Goal: Communication & Community: Answer question/provide support

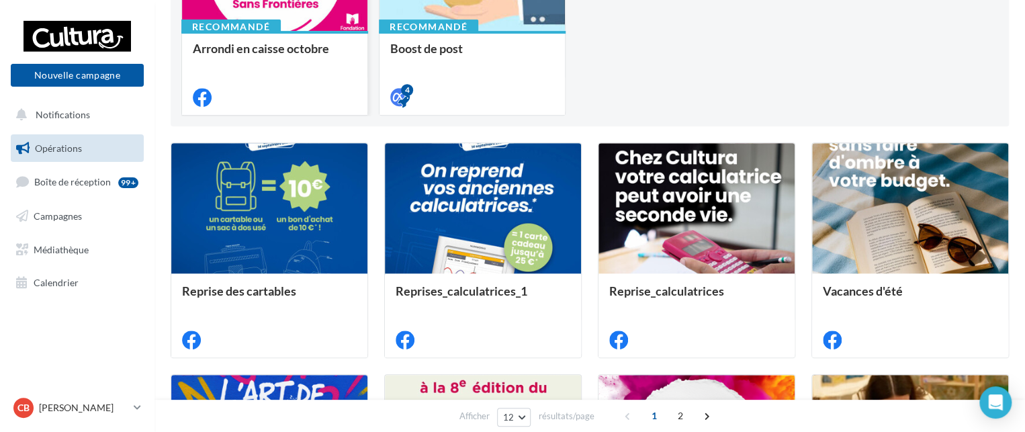
scroll to position [269, 0]
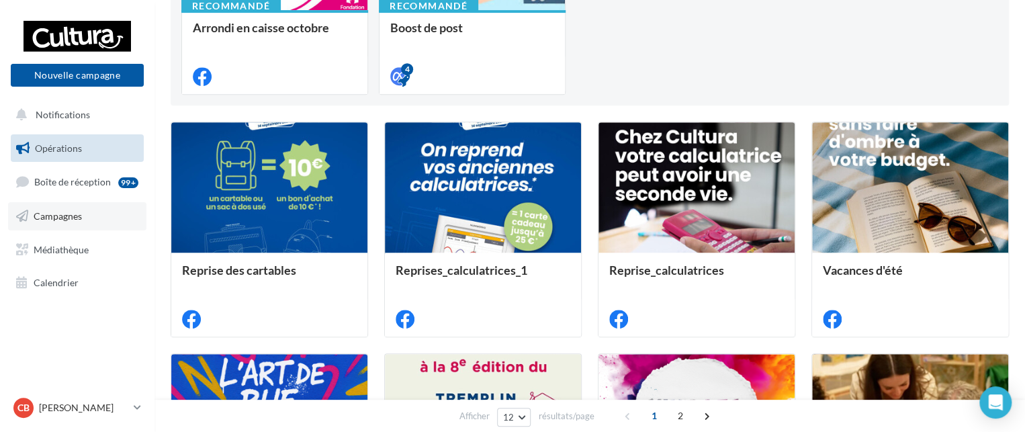
click at [55, 213] on span "Campagnes" at bounding box center [58, 215] width 48 height 11
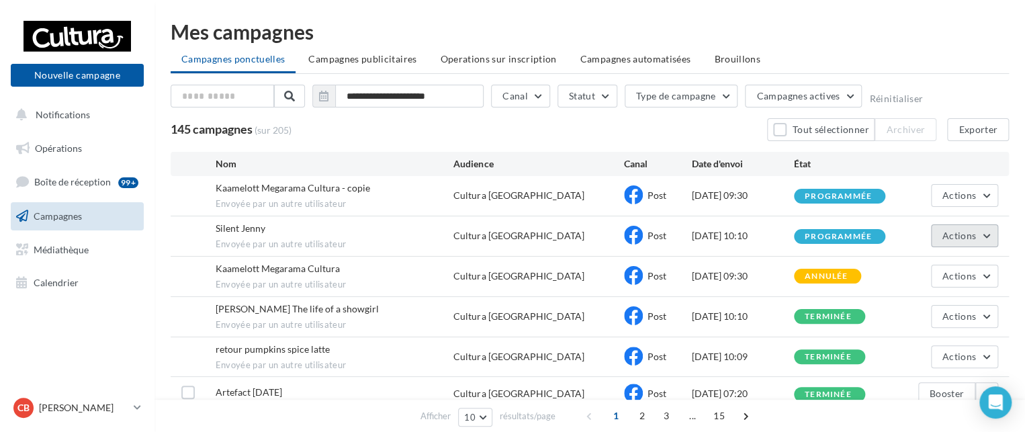
click at [959, 230] on span "Actions" at bounding box center [959, 235] width 34 height 11
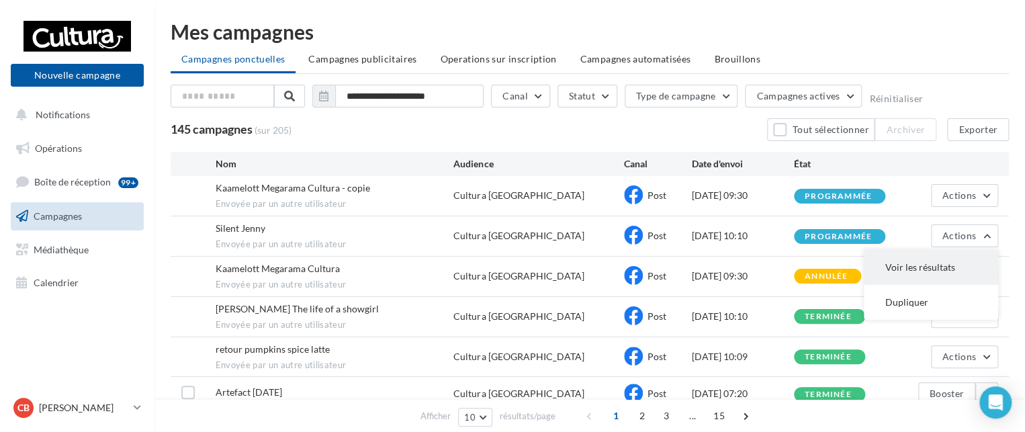
click at [937, 266] on button "Voir les résultats" at bounding box center [931, 267] width 134 height 35
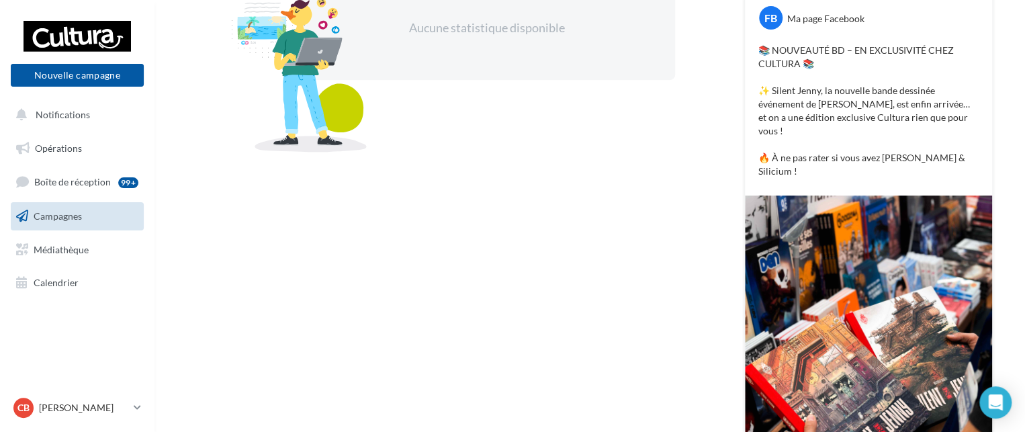
scroll to position [201, 0]
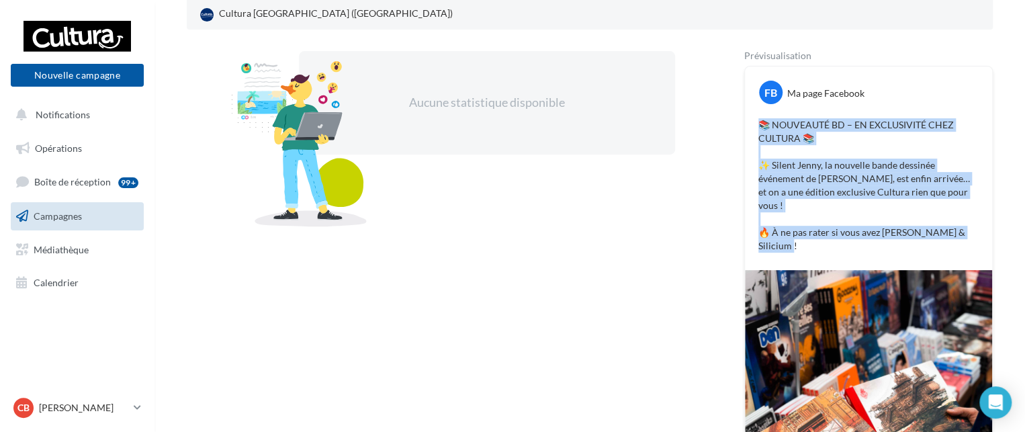
drag, startPoint x: 798, startPoint y: 232, endPoint x: 737, endPoint y: 124, distance: 123.3
click at [737, 124] on div "Aucune statistique disponible Prévisualisation FB Ma page Facebook 📚 NOUVEAUTÉ …" at bounding box center [590, 334] width 806 height 567
copy p "📚 NOUVEAUTÉ BD – EN EXCLUSIVITÉ CHEZ CULTURA 📚 ✨ Silent Jenny, la nouvelle band…"
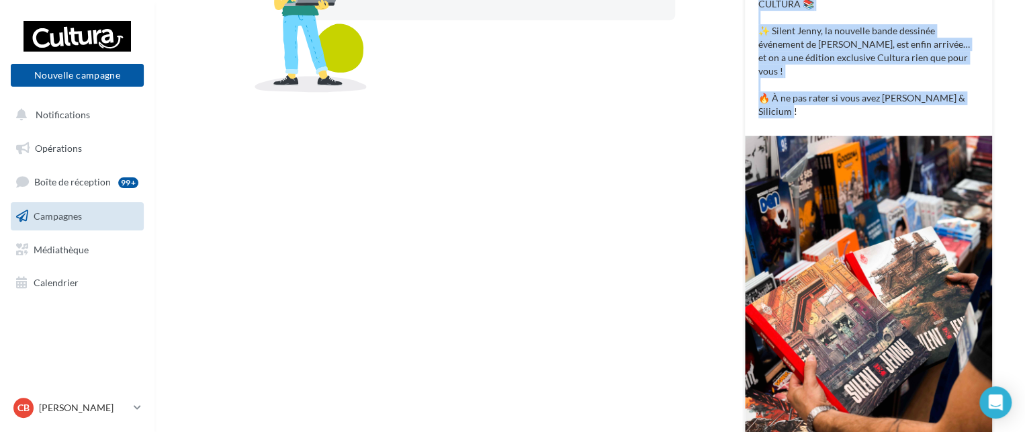
scroll to position [269, 0]
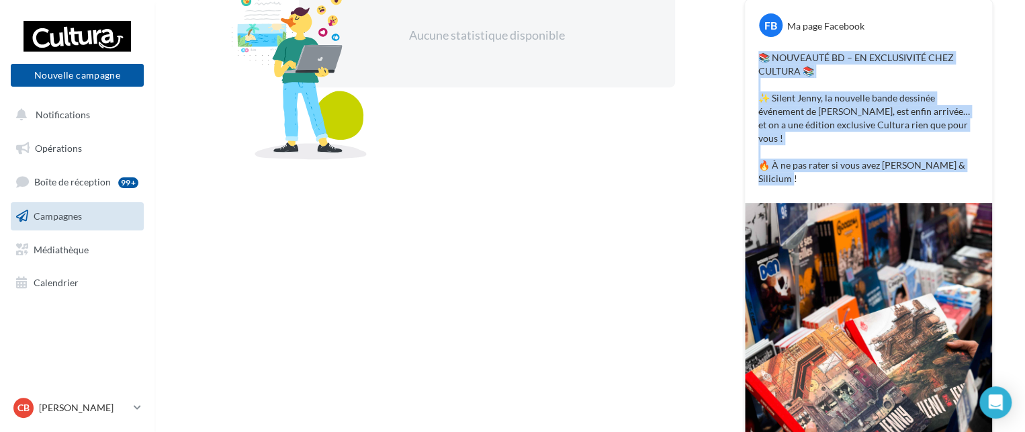
click at [837, 73] on p "📚 NOUVEAUTÉ BD – EN EXCLUSIVITÉ CHEZ CULTURA 📚 ✨ Silent Jenny, la nouvelle band…" at bounding box center [868, 118] width 220 height 134
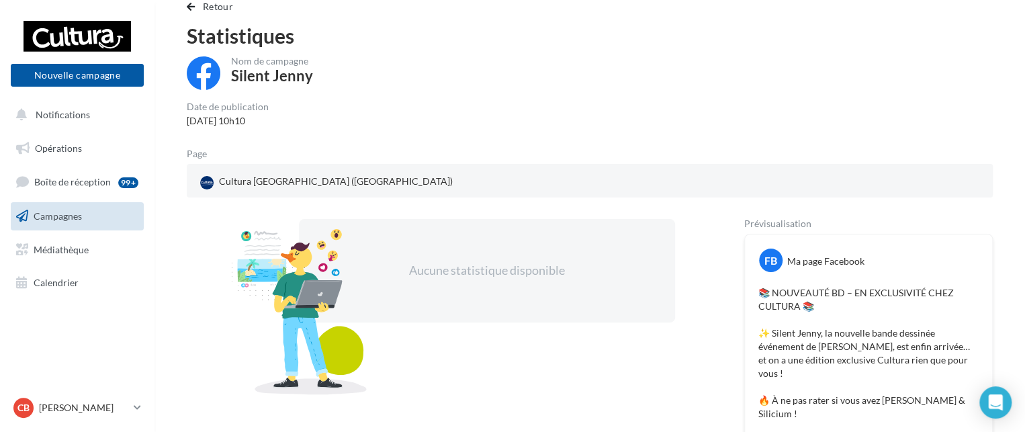
scroll to position [0, 0]
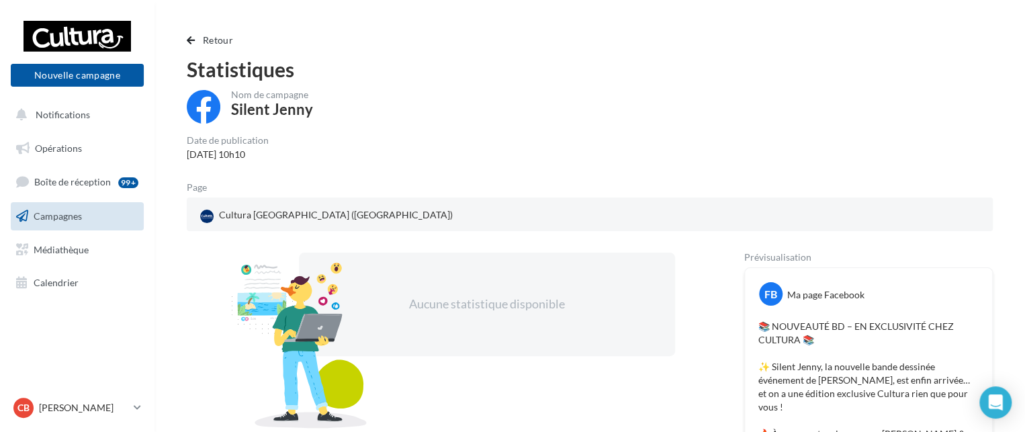
click at [47, 212] on span "Campagnes" at bounding box center [58, 215] width 48 height 11
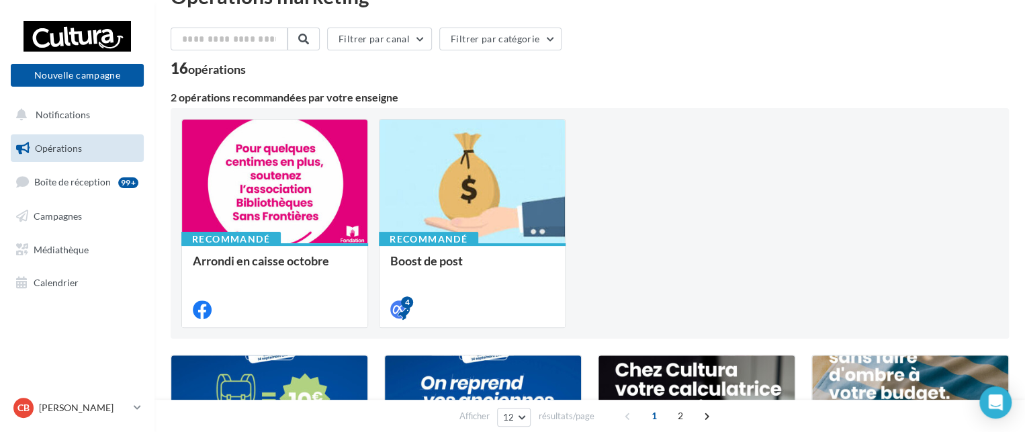
scroll to position [67, 0]
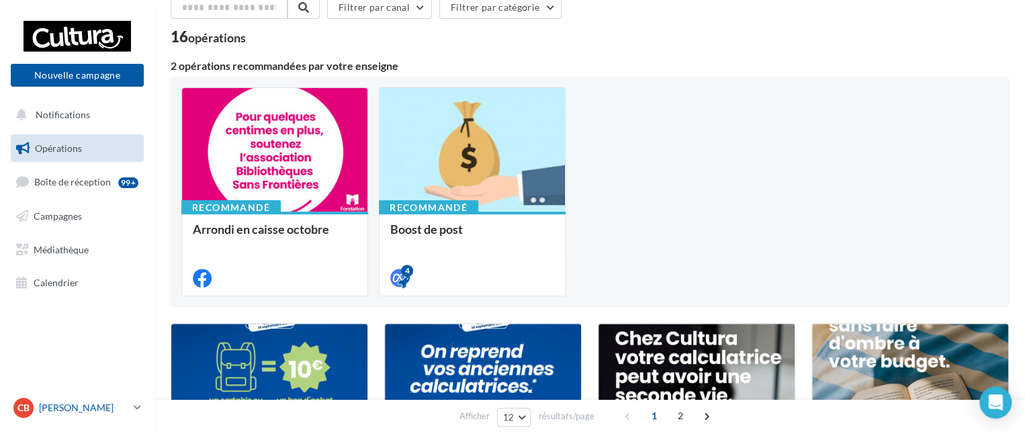
click at [131, 410] on link "CB Coralie BARCZYK 00u1c65f0jz4mgoey417" at bounding box center [77, 408] width 133 height 26
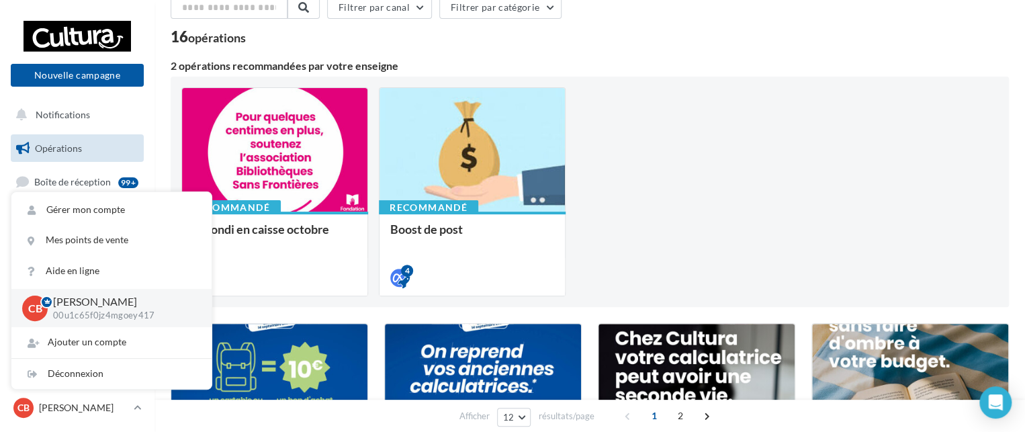
click at [171, 421] on div "Afficher 12 12 24 48 96 résultats/page 1 2" at bounding box center [589, 416] width 870 height 32
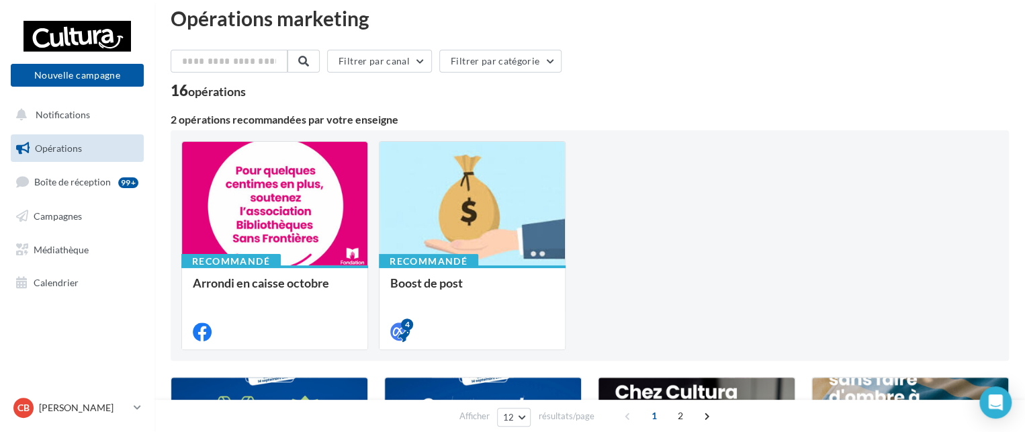
scroll to position [0, 0]
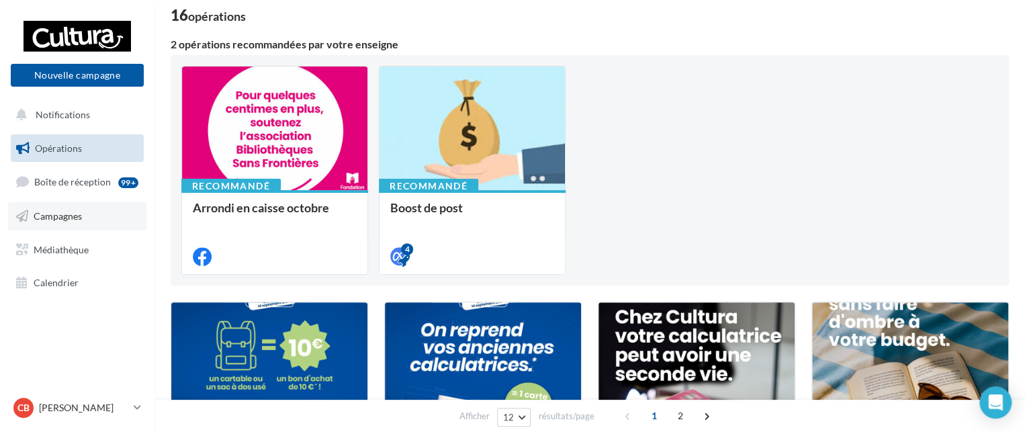
scroll to position [67, 0]
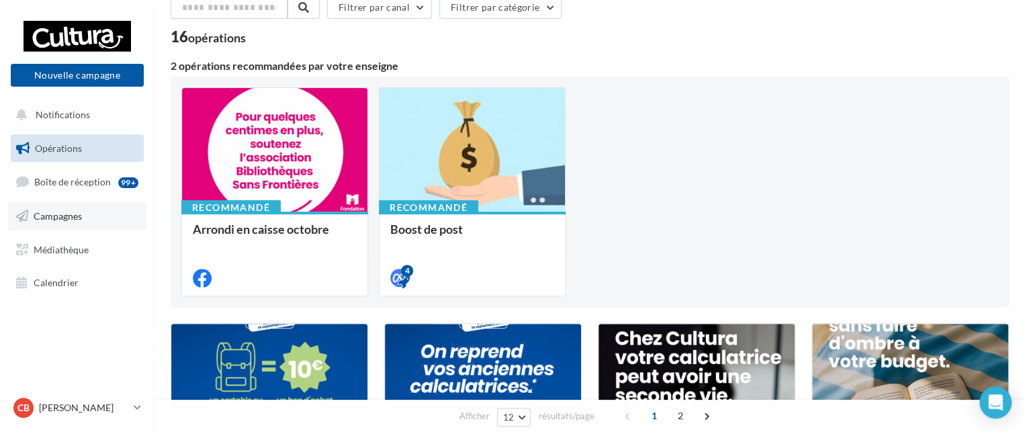
click at [66, 222] on link "Campagnes" at bounding box center [77, 216] width 138 height 28
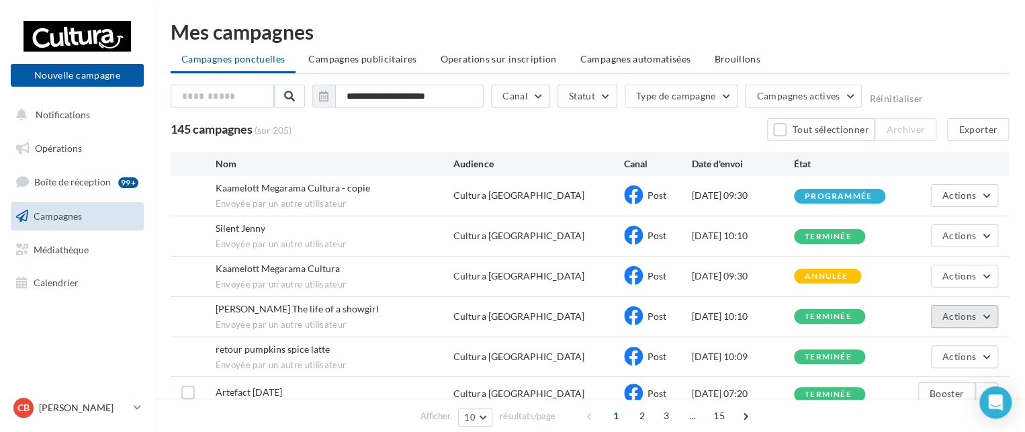
click at [983, 318] on button "Actions" at bounding box center [964, 316] width 67 height 23
click at [924, 345] on button "Voir les résultats" at bounding box center [931, 347] width 134 height 35
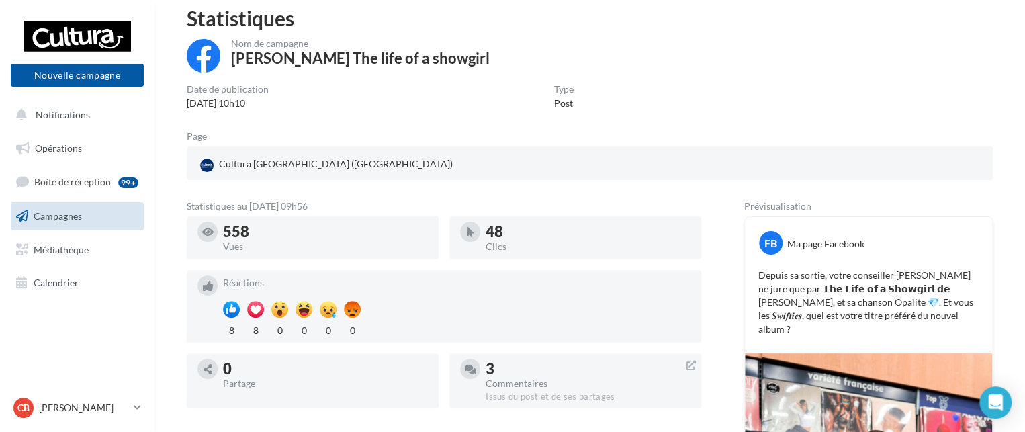
scroll to position [134, 0]
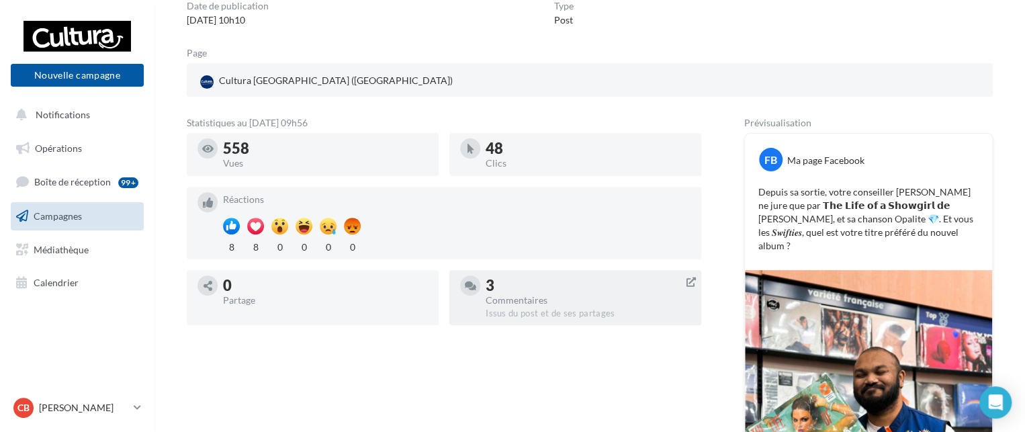
click at [527, 308] on div "Issus du post et de ses partages" at bounding box center [588, 314] width 205 height 12
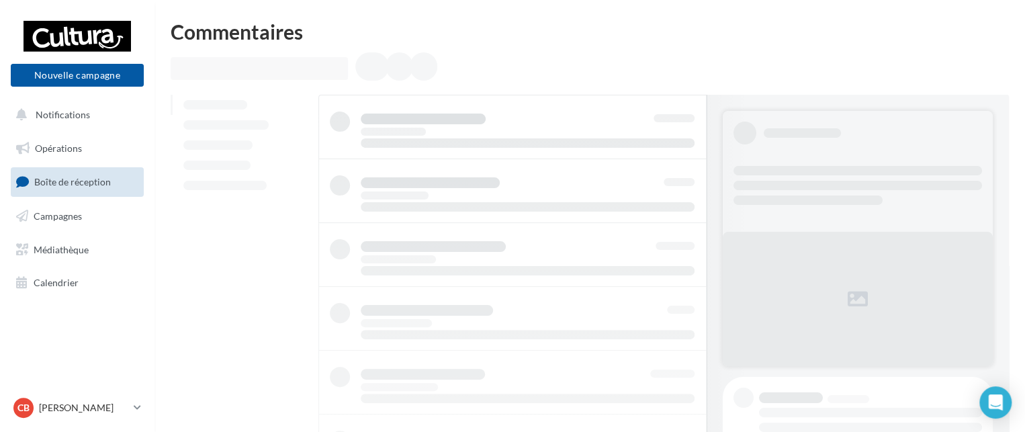
click at [248, 152] on ul at bounding box center [242, 145] width 142 height 101
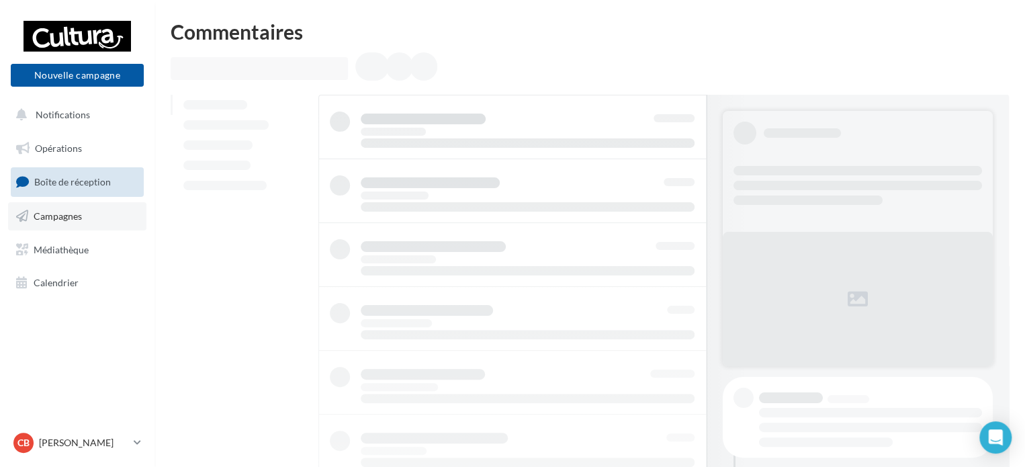
click at [37, 218] on span "Campagnes" at bounding box center [58, 215] width 48 height 11
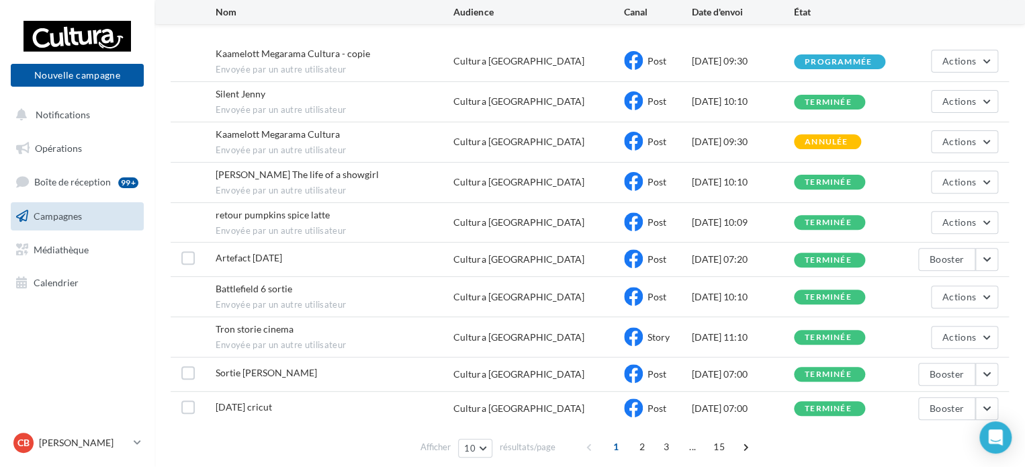
scroll to position [185, 0]
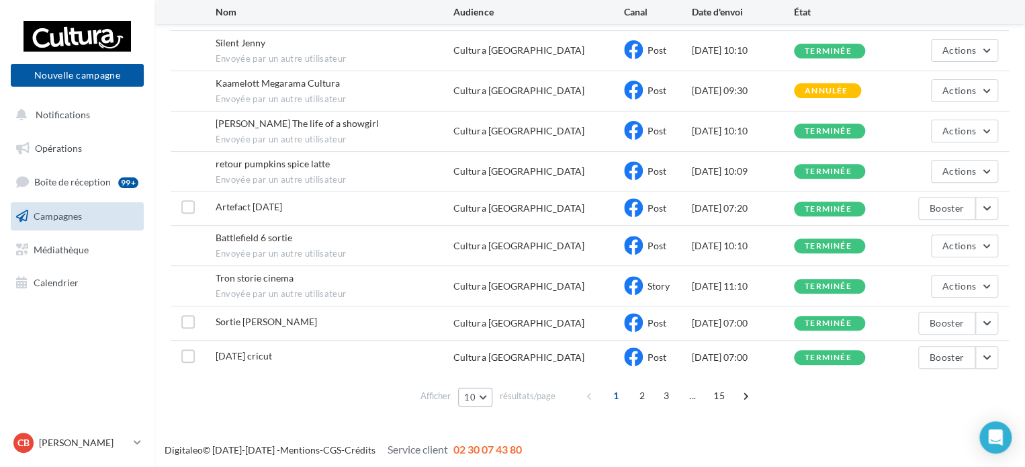
click at [485, 398] on button "10" at bounding box center [475, 396] width 34 height 19
click at [492, 331] on button "25" at bounding box center [505, 326] width 94 height 24
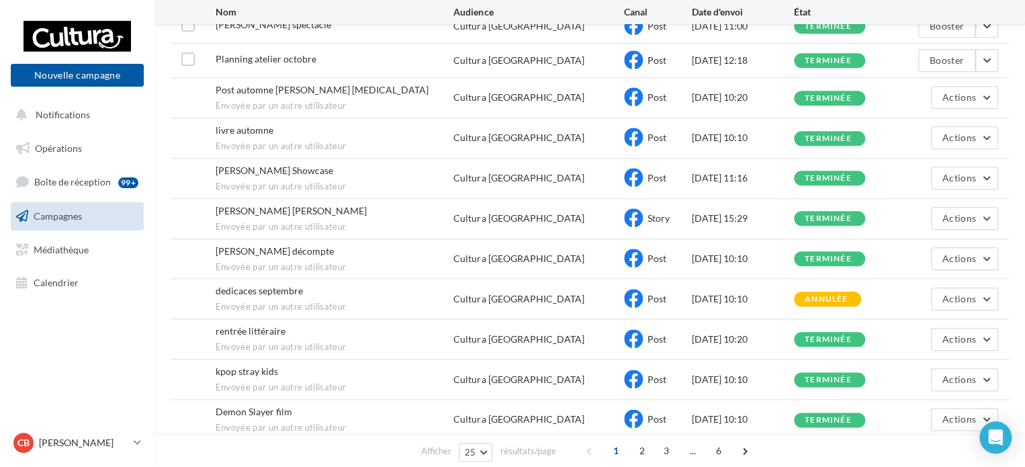
scroll to position [658, 0]
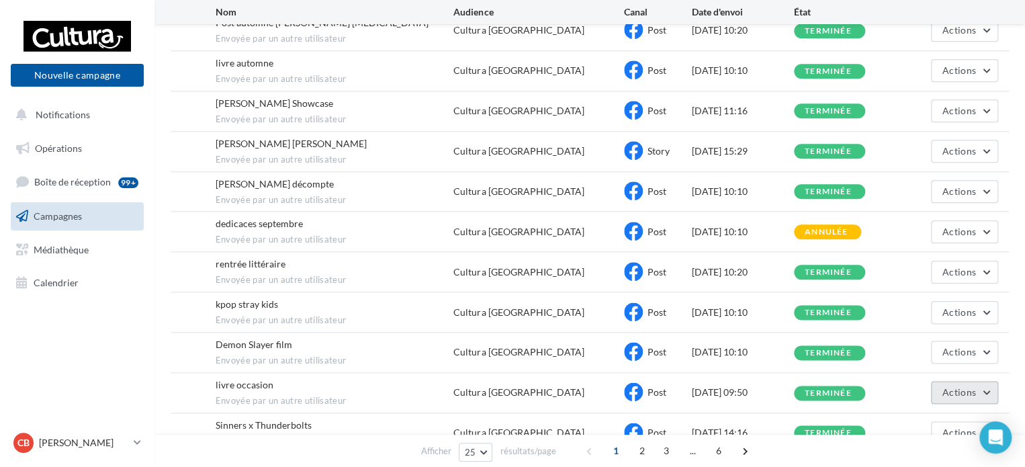
click at [954, 386] on span "Actions" at bounding box center [959, 391] width 34 height 11
click at [903, 316] on button "Voir les résultats" at bounding box center [931, 325] width 134 height 35
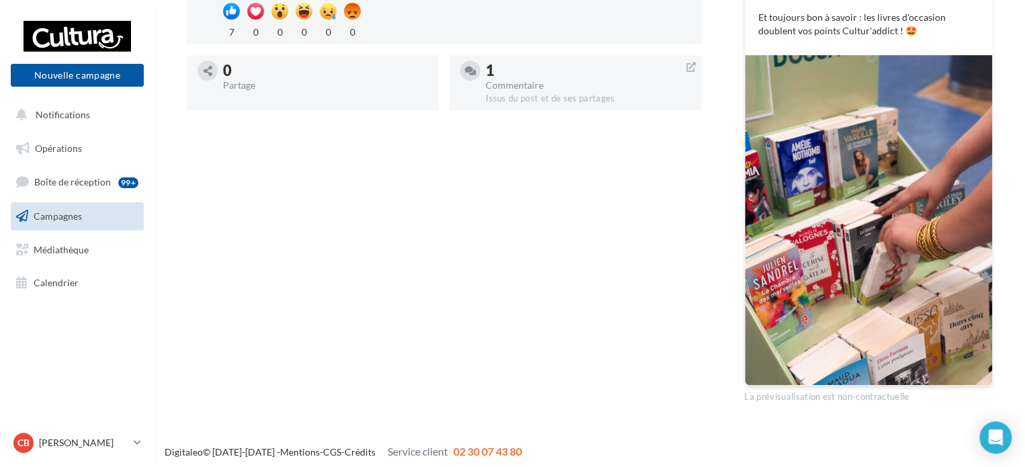
scroll to position [354, 0]
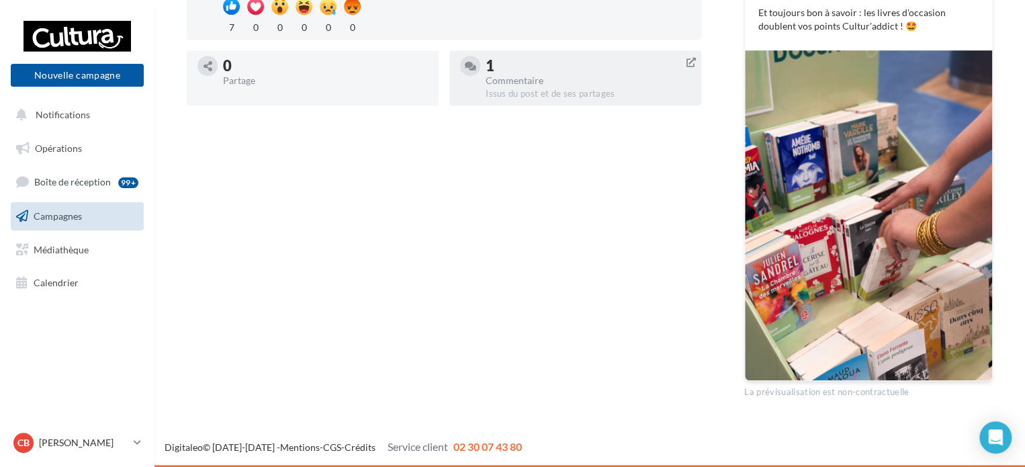
click at [543, 85] on div "1 Commentaire Issus du post et de ses partages" at bounding box center [588, 78] width 205 height 44
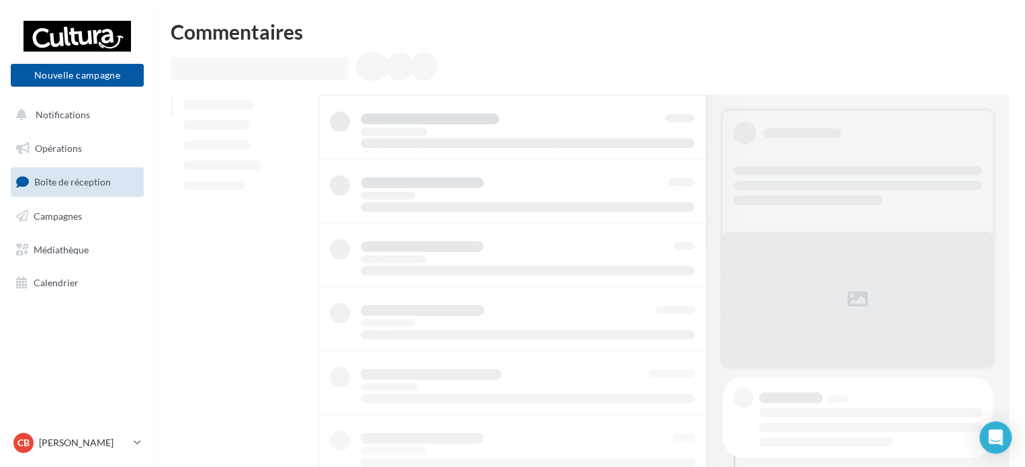
click at [54, 183] on span "Boîte de réception" at bounding box center [72, 181] width 77 height 11
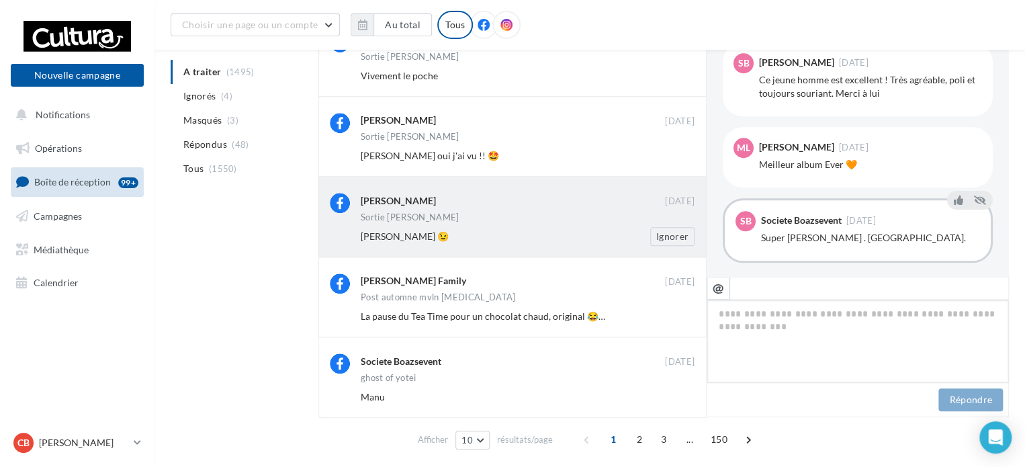
scroll to position [555, 0]
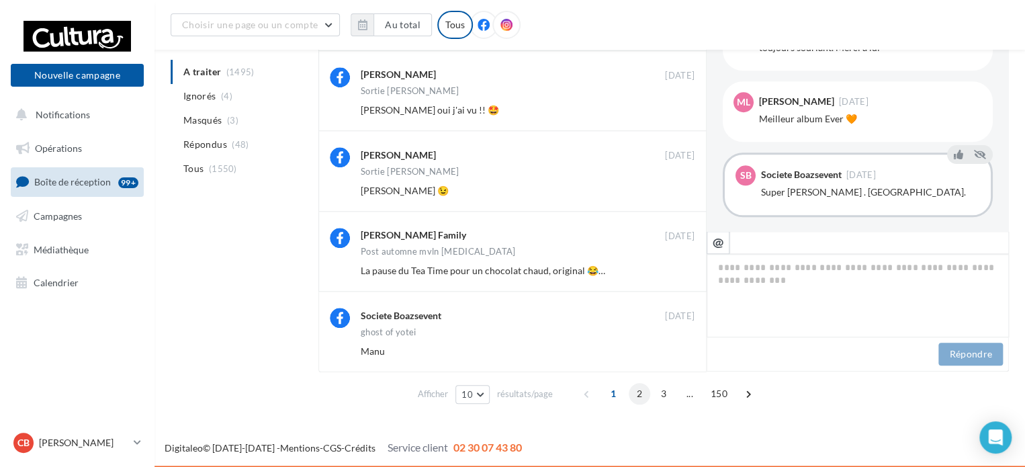
click at [641, 397] on span "2" at bounding box center [639, 393] width 21 height 21
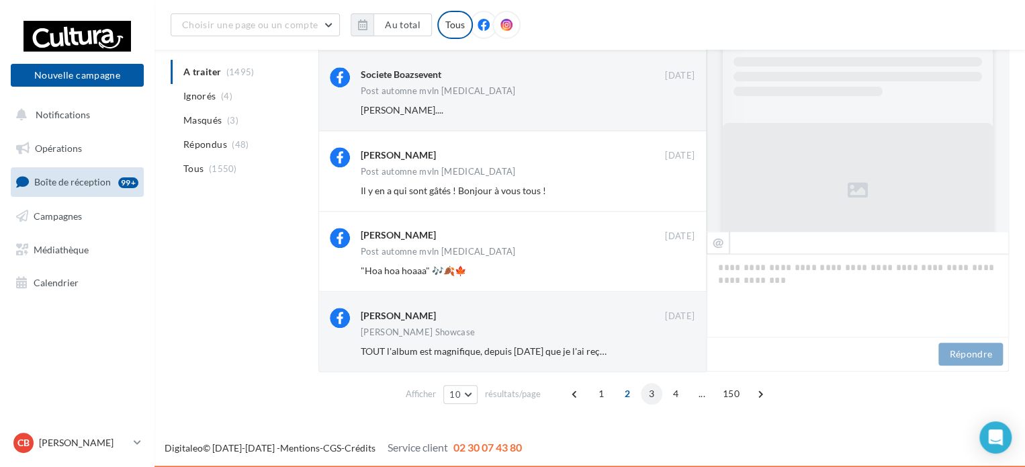
click at [645, 395] on span "3" at bounding box center [651, 393] width 21 height 21
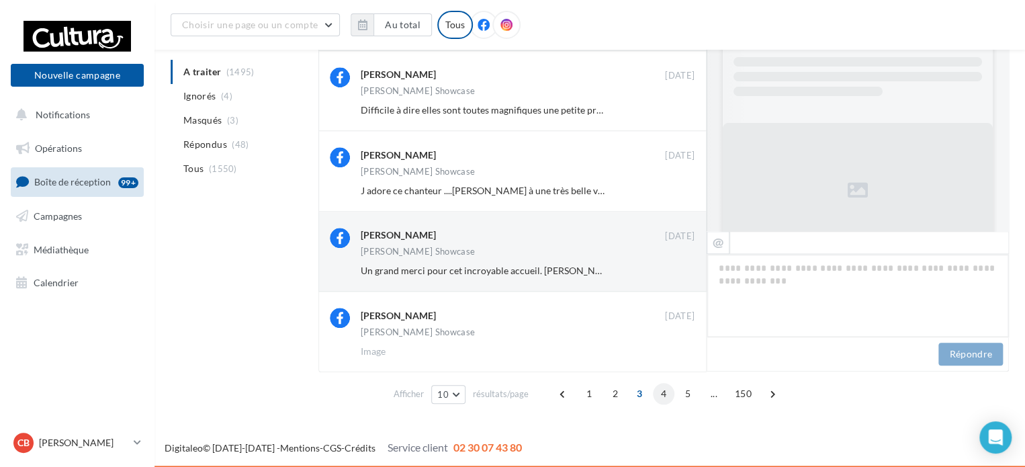
scroll to position [578, 0]
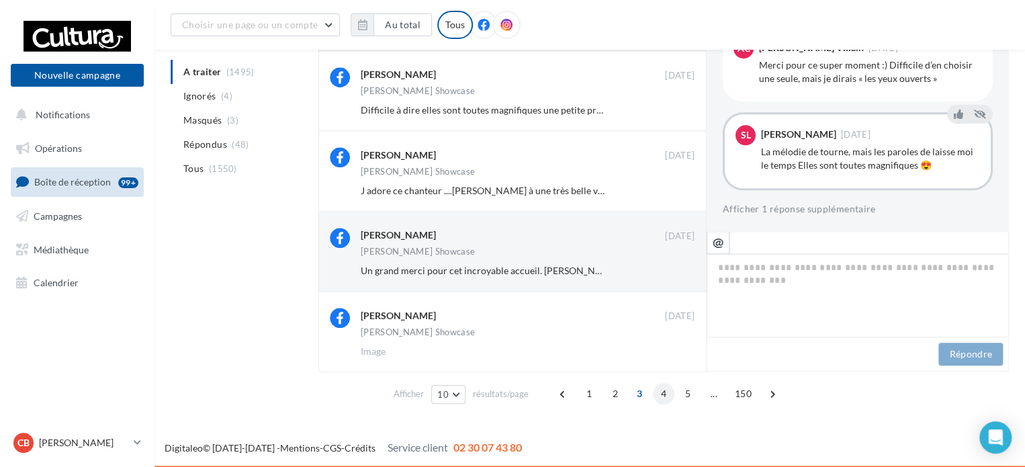
click at [668, 394] on span "4" at bounding box center [663, 393] width 21 height 21
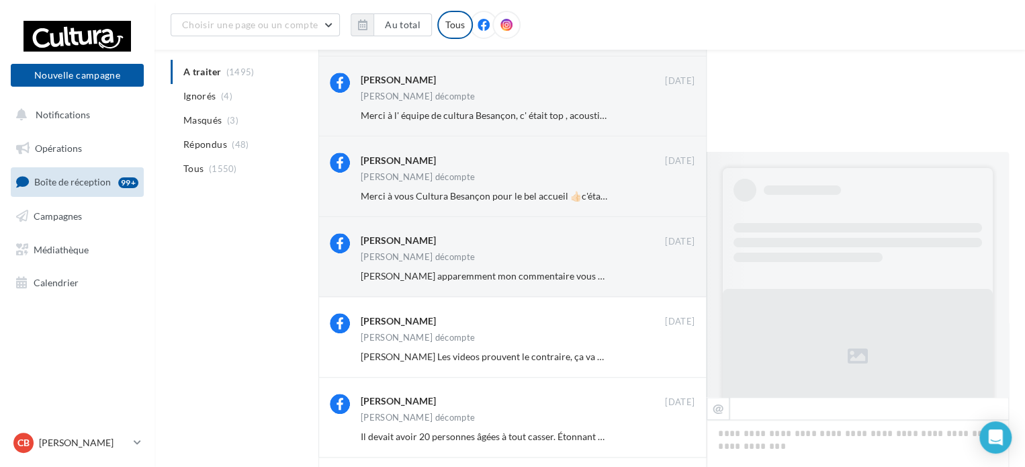
scroll to position [555, 0]
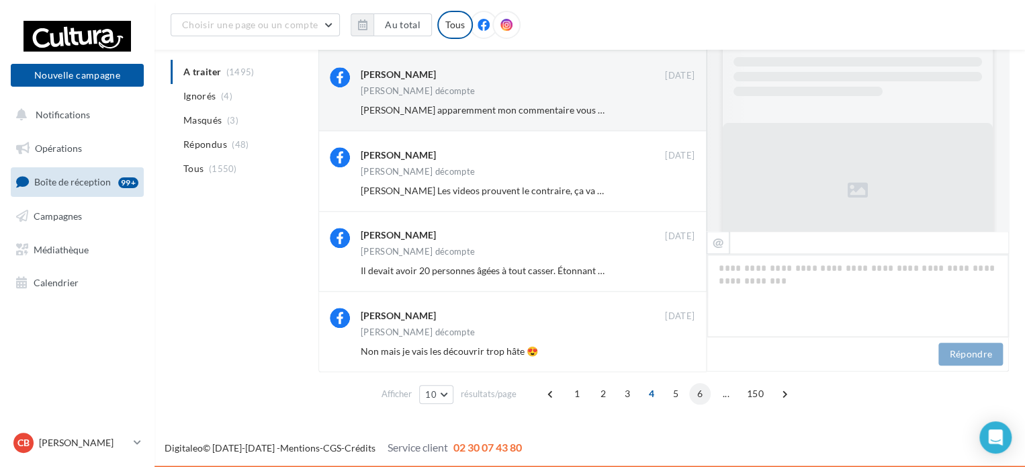
click at [702, 391] on span "6" at bounding box center [699, 393] width 21 height 21
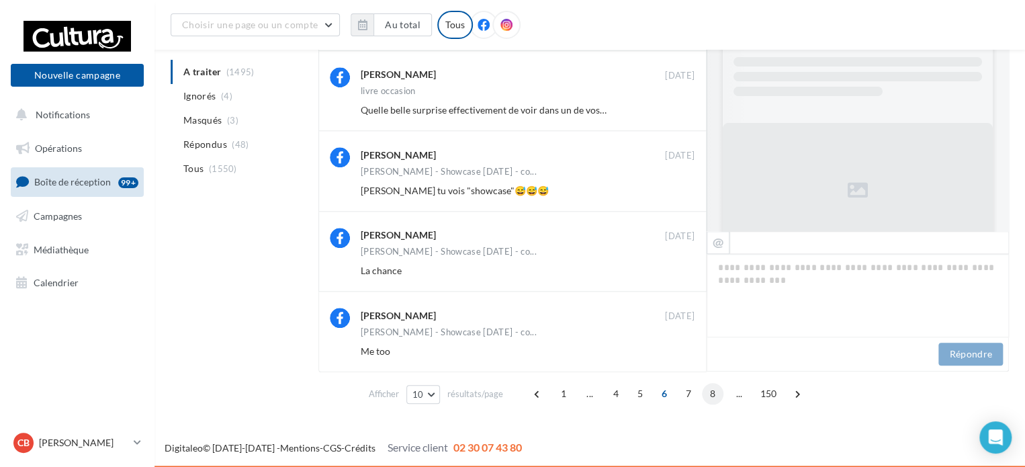
click at [715, 395] on span "8" at bounding box center [712, 393] width 21 height 21
click at [715, 395] on span "10" at bounding box center [713, 393] width 22 height 21
click at [715, 395] on span "12" at bounding box center [713, 393] width 22 height 21
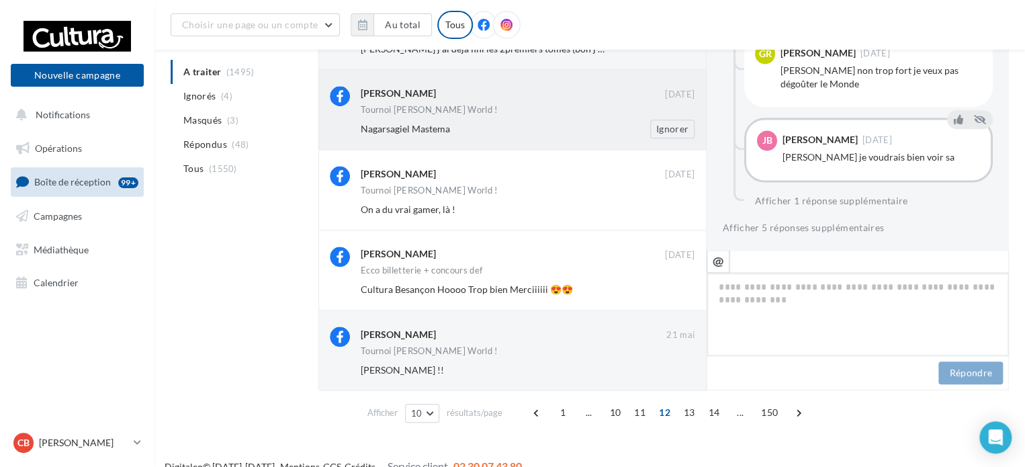
scroll to position [0, 0]
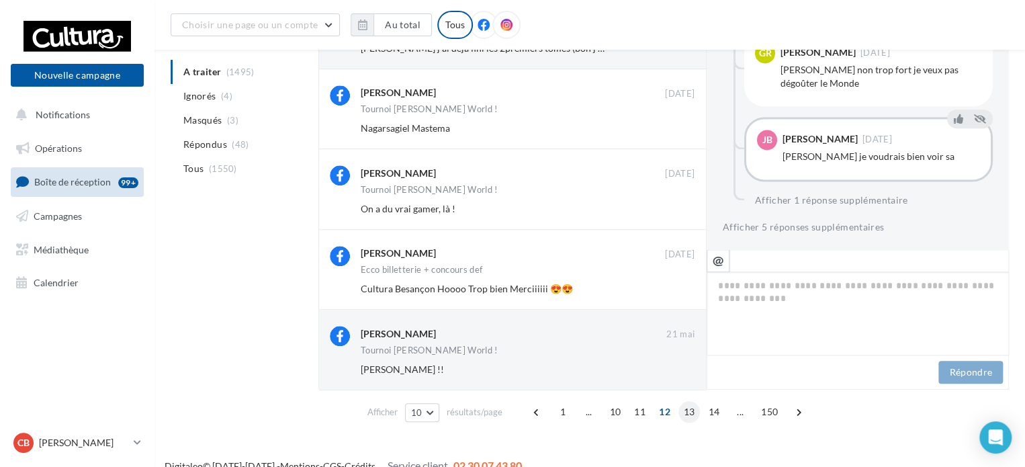
click at [682, 410] on span "13" at bounding box center [689, 411] width 22 height 21
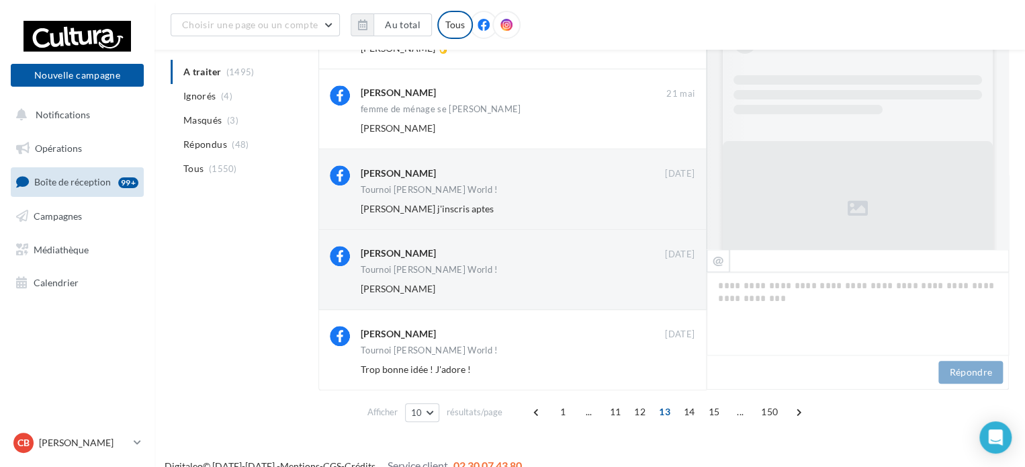
click at [632, 418] on span "12" at bounding box center [640, 411] width 22 height 21
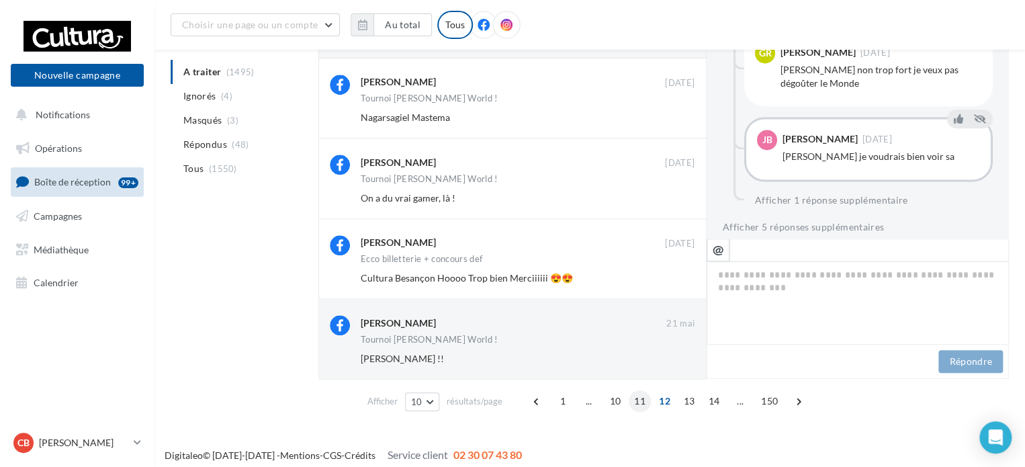
click at [647, 404] on span "11" at bounding box center [640, 400] width 22 height 21
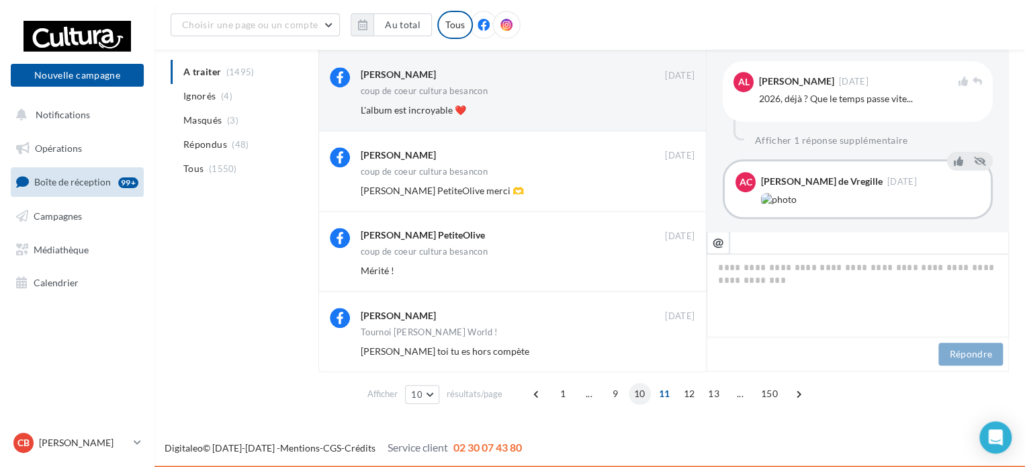
click at [637, 392] on span "10" at bounding box center [640, 393] width 22 height 21
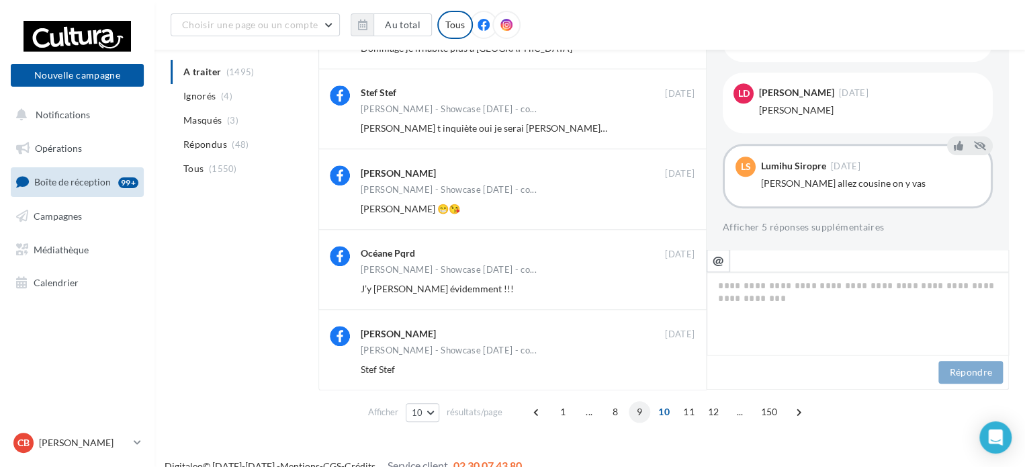
click at [637, 416] on span "9" at bounding box center [639, 411] width 21 height 21
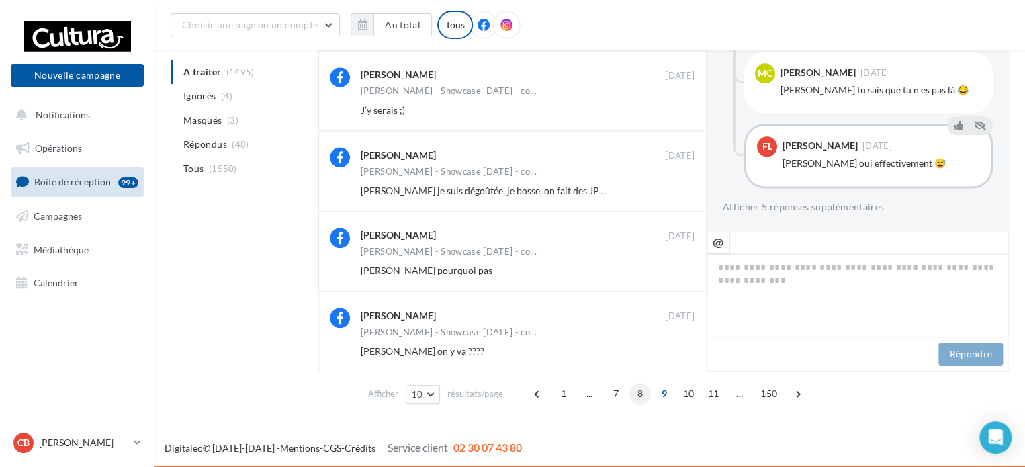
click at [634, 392] on span "8" at bounding box center [639, 393] width 21 height 21
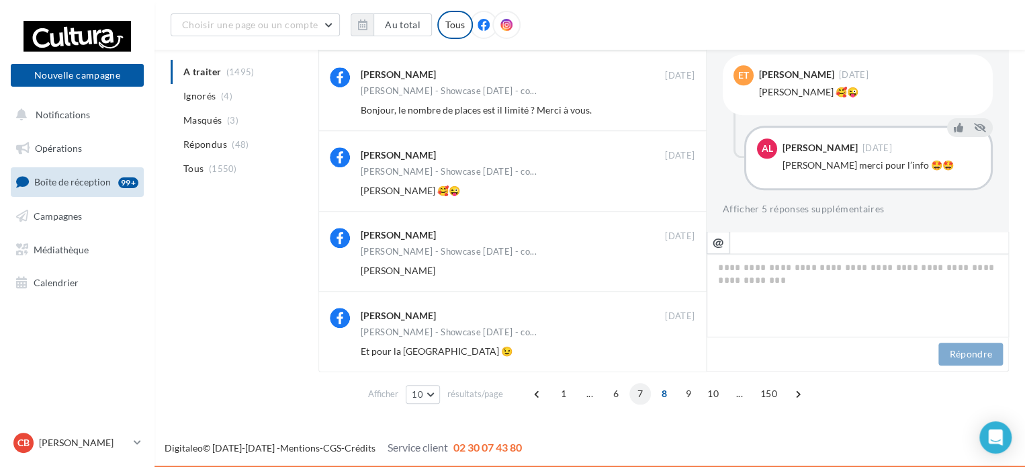
click at [643, 394] on span "7" at bounding box center [639, 393] width 21 height 21
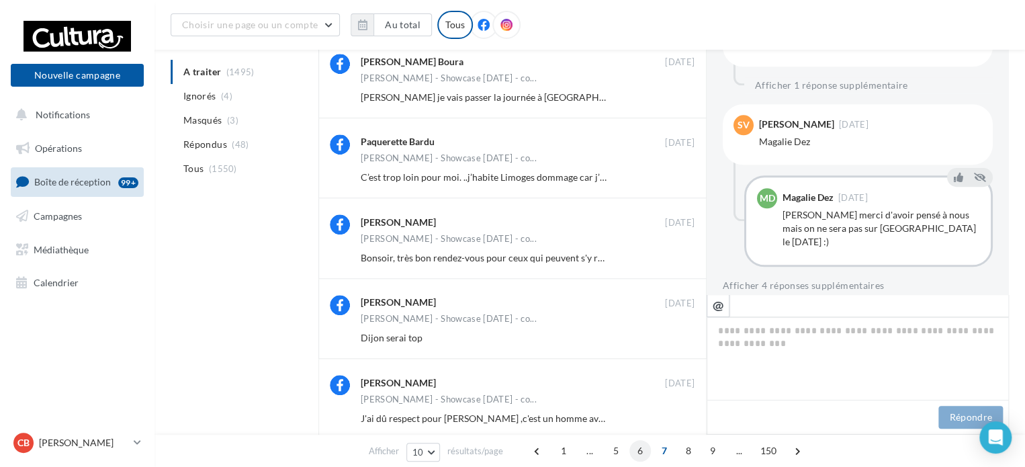
click at [633, 452] on span "6" at bounding box center [639, 450] width 21 height 21
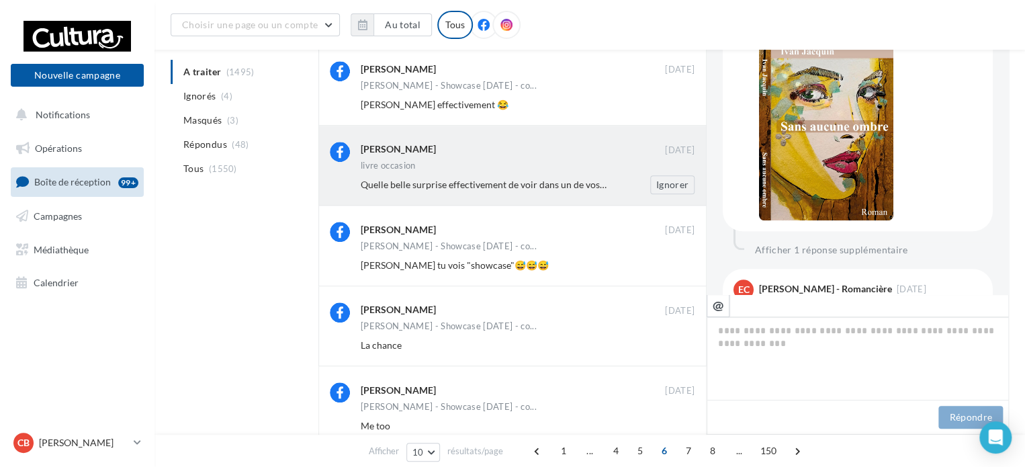
click at [561, 186] on span "Quelle belle surprise effectivement de voir dans un de vos bacs un livre d’occa…" at bounding box center [748, 184] width 774 height 11
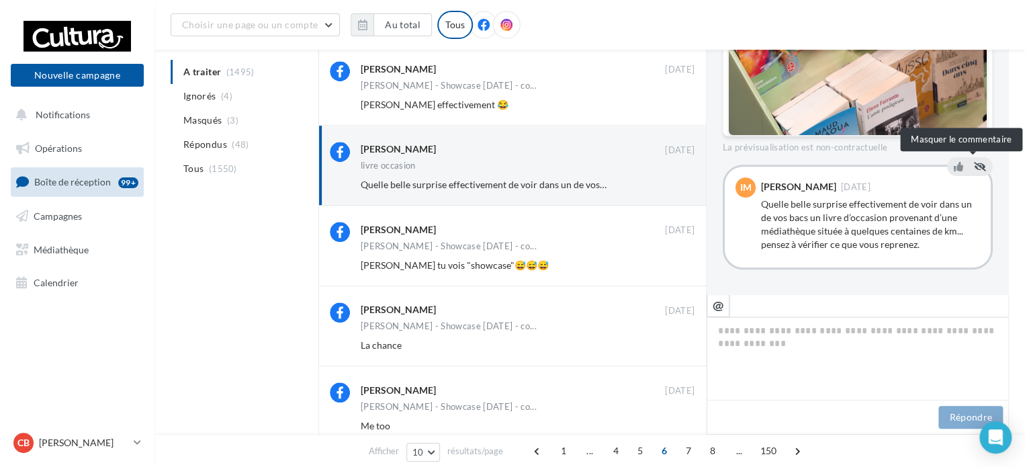
click at [978, 169] on button at bounding box center [979, 166] width 17 height 16
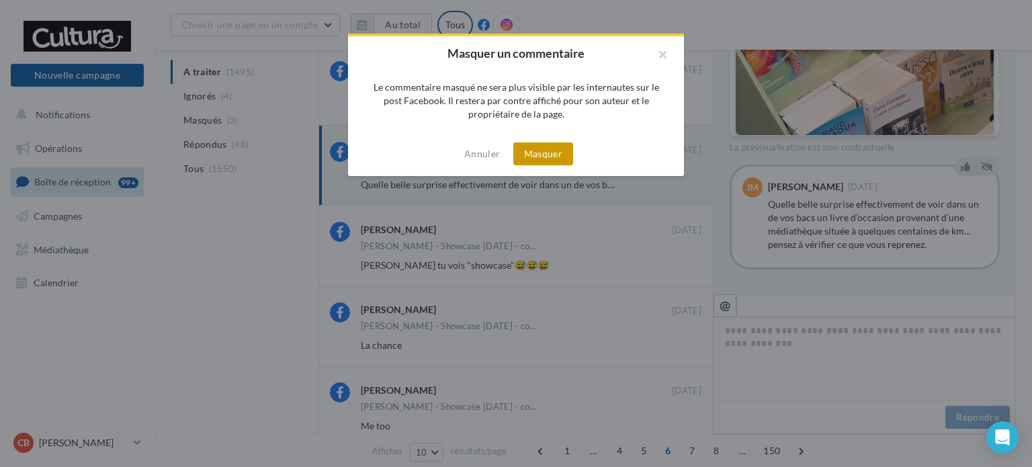
click at [541, 155] on button "Masquer" at bounding box center [543, 153] width 60 height 23
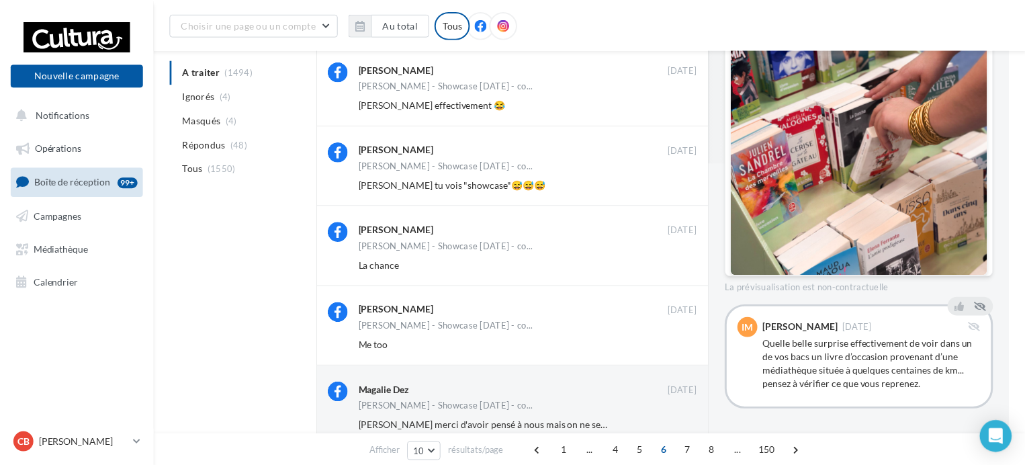
scroll to position [390, 0]
